Goal: Task Accomplishment & Management: Manage account settings

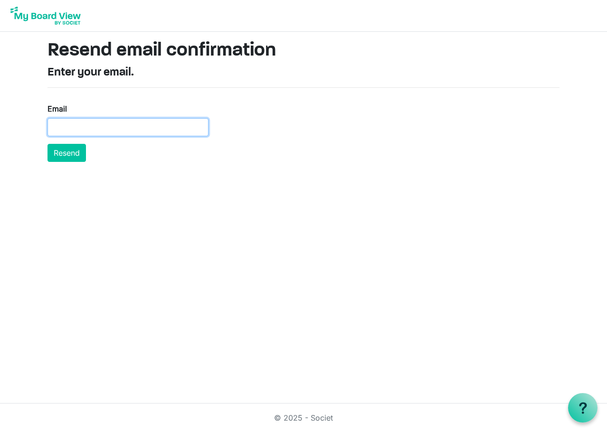
click at [130, 126] on input "Email" at bounding box center [128, 127] width 161 height 18
paste input "[EMAIL_ADDRESS][DOMAIN_NAME]"
type input "[EMAIL_ADDRESS][DOMAIN_NAME]"
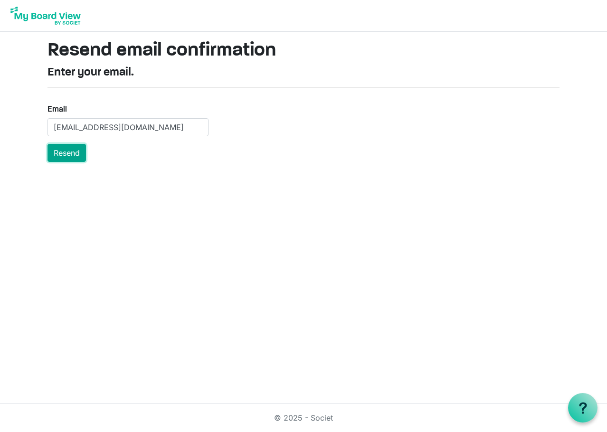
click at [67, 152] on button "Resend" at bounding box center [67, 153] width 38 height 18
